Goal: Obtain resource: Obtain resource

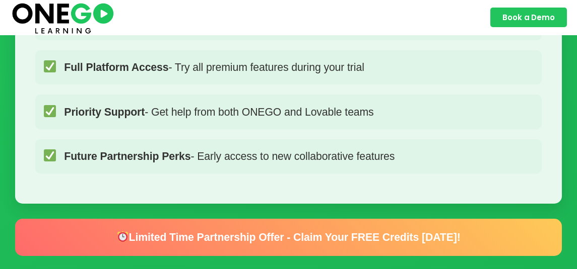
scroll to position [1062, 0]
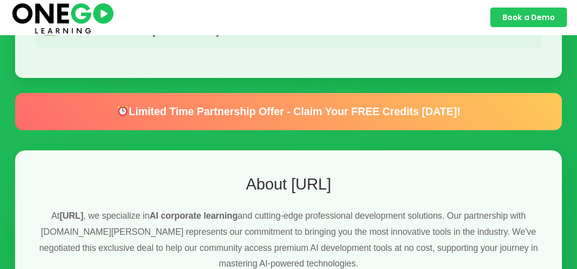
click at [350, 93] on div "Limited Time Partnership Offer - Claim Your FREE Credits Today!" at bounding box center [288, 111] width 546 height 37
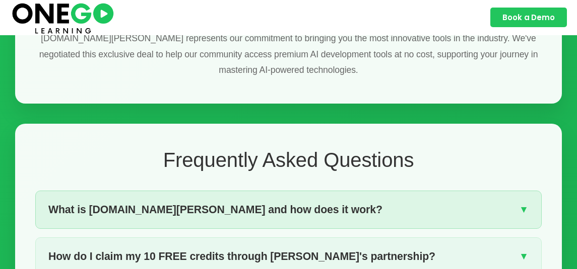
scroll to position [1264, 0]
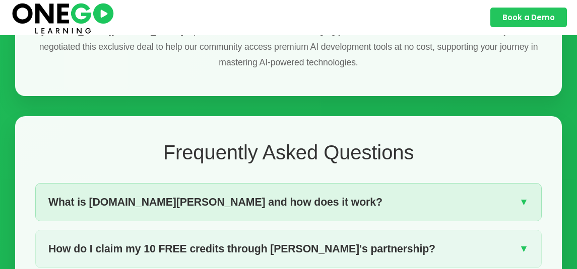
click at [270, 184] on div "What is Lovable.dev and how does it work? ▼" at bounding box center [288, 202] width 505 height 37
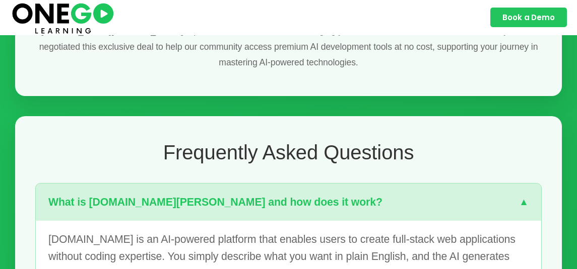
click at [266, 184] on div "What is Lovable.dev and how does it work? ▼" at bounding box center [288, 202] width 505 height 37
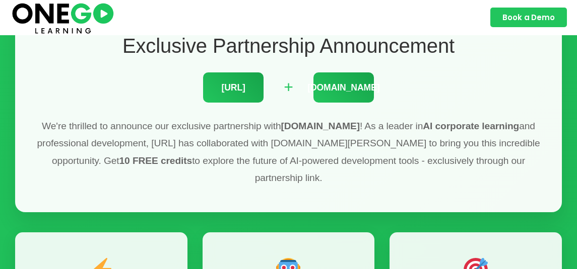
scroll to position [0, 0]
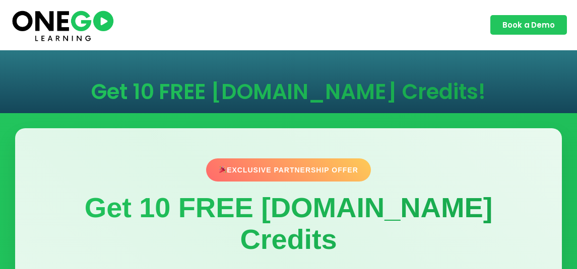
click at [335, 157] on div "Exclusive Partnership Offer Get 10 FREE Lovable.dev Credits Exclusive promotion…" at bounding box center [288, 268] width 546 height 280
click at [316, 168] on div "Exclusive Partnership Offer" at bounding box center [288, 170] width 165 height 23
click at [66, 33] on img at bounding box center [62, 25] width 105 height 35
